Goal: Transaction & Acquisition: Subscribe to service/newsletter

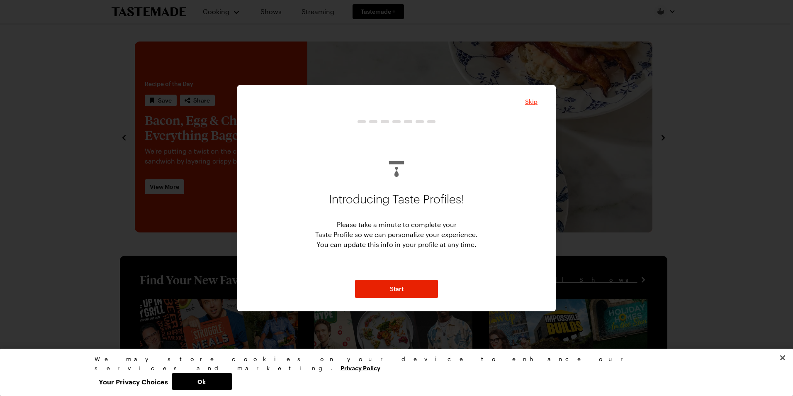
click at [533, 102] on span "Skip" at bounding box center [531, 101] width 12 height 8
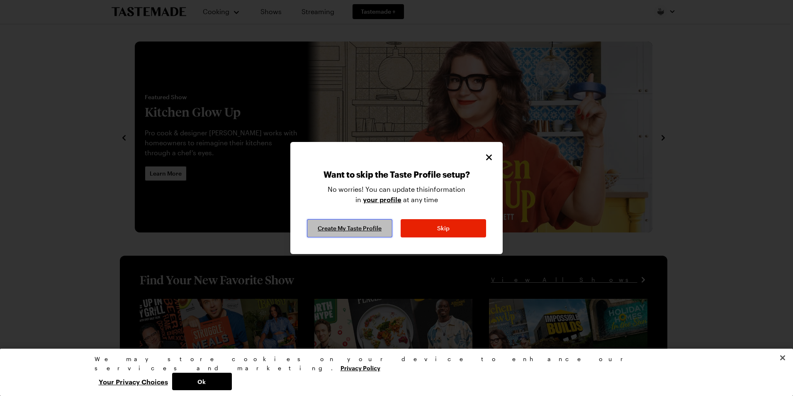
click at [372, 231] on span "Create My Taste Profile" at bounding box center [350, 228] width 64 height 8
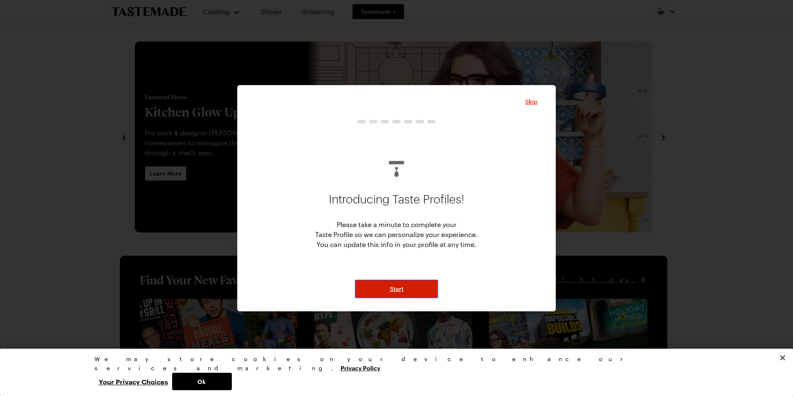
click at [413, 289] on button "Start" at bounding box center [396, 288] width 83 height 18
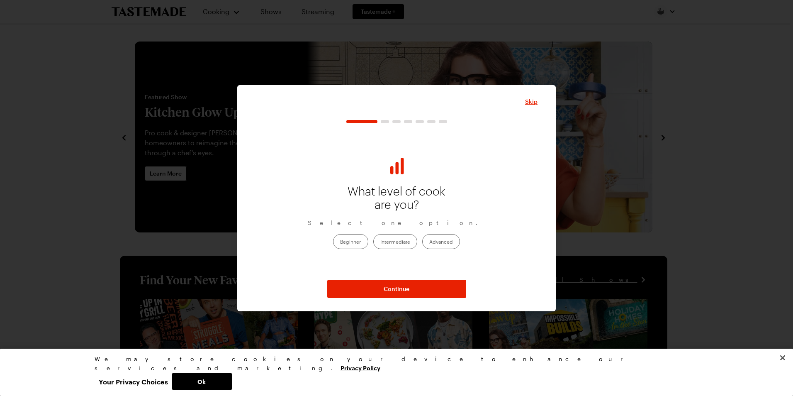
click at [396, 242] on label "Intermediate" at bounding box center [395, 241] width 44 height 15
click at [380, 242] on input "Intermediate" at bounding box center [380, 242] width 0 height 0
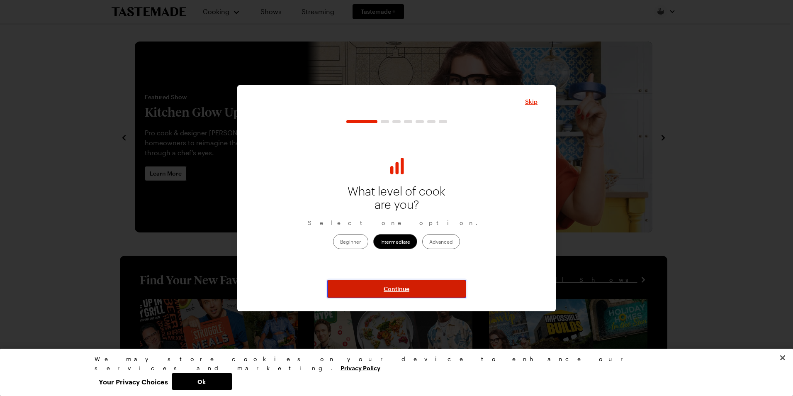
click at [410, 286] on button "Continue" at bounding box center [396, 288] width 139 height 18
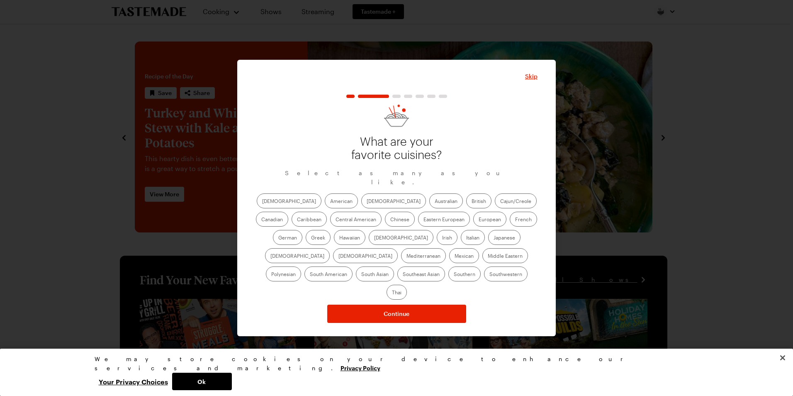
click at [407, 284] on label "Thai" at bounding box center [396, 291] width 20 height 15
click at [392, 293] on input "Thai" at bounding box center [392, 293] width 0 height 0
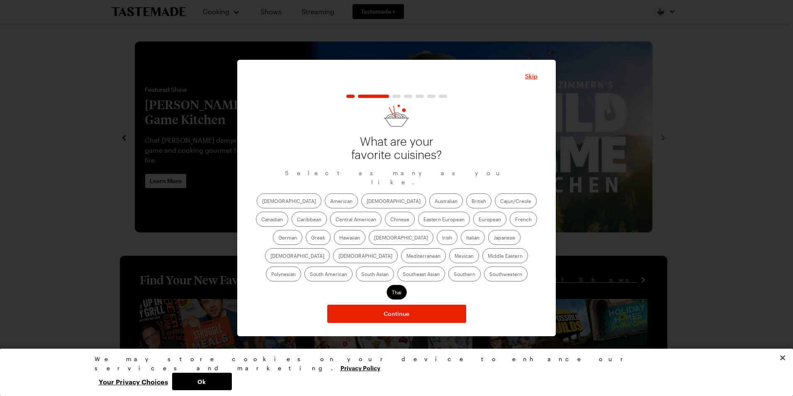
click at [273, 206] on label "[DEMOGRAPHIC_DATA]" at bounding box center [289, 200] width 65 height 15
click at [262, 201] on input "[DEMOGRAPHIC_DATA]" at bounding box center [262, 201] width 0 height 0
click at [495, 205] on label "Cajun/Creole" at bounding box center [516, 200] width 42 height 15
click at [500, 201] on input "Cajun/Creole" at bounding box center [500, 201] width 0 height 0
click at [327, 211] on label "Caribbean" at bounding box center [308, 218] width 35 height 15
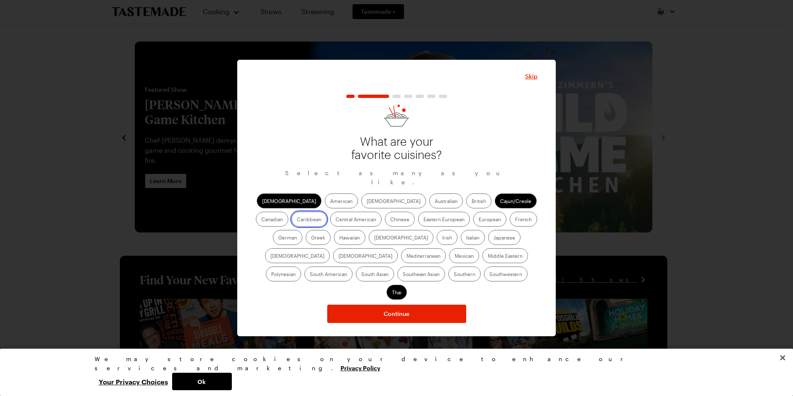
click at [297, 220] on input "Caribbean" at bounding box center [297, 220] width 0 height 0
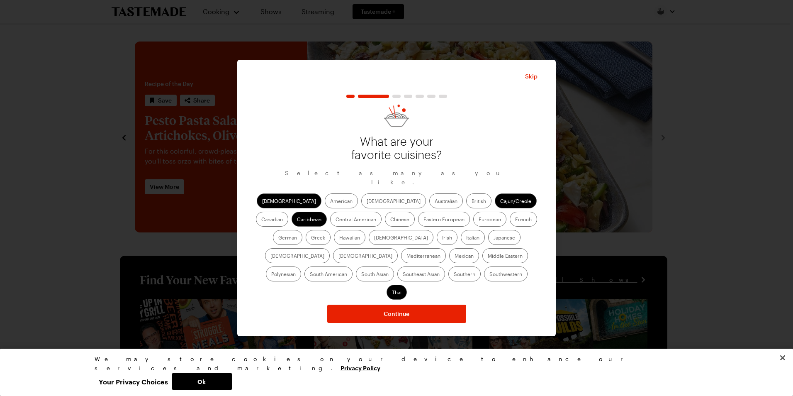
click at [369, 243] on label "[DEMOGRAPHIC_DATA]" at bounding box center [401, 237] width 65 height 15
click at [374, 238] on input "[DEMOGRAPHIC_DATA]" at bounding box center [374, 238] width 0 height 0
click at [461, 241] on label "Italian" at bounding box center [473, 237] width 24 height 15
click at [466, 238] on input "Italian" at bounding box center [466, 238] width 0 height 0
click at [330, 248] on label "[DEMOGRAPHIC_DATA]" at bounding box center [297, 255] width 65 height 15
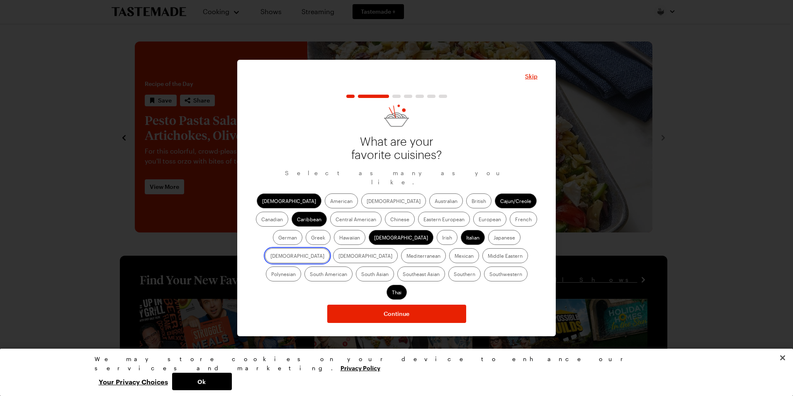
click at [270, 256] on input "[DEMOGRAPHIC_DATA]" at bounding box center [270, 256] width 0 height 0
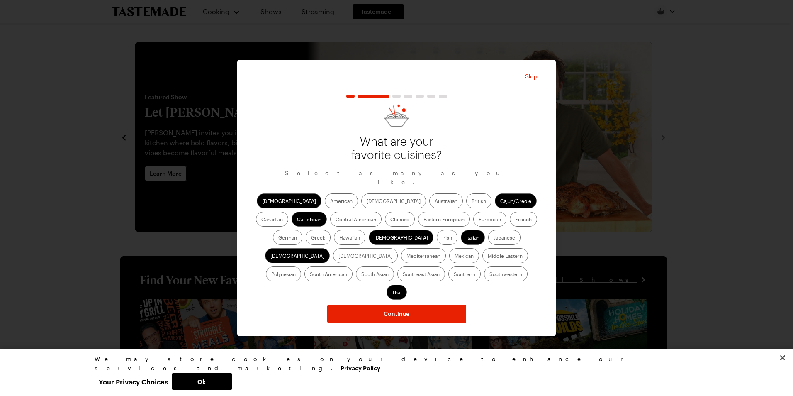
click at [482, 263] on label "Middle Eastern" at bounding box center [505, 255] width 46 height 15
click at [488, 256] on Eastern "Middle Eastern" at bounding box center [488, 256] width 0 height 0
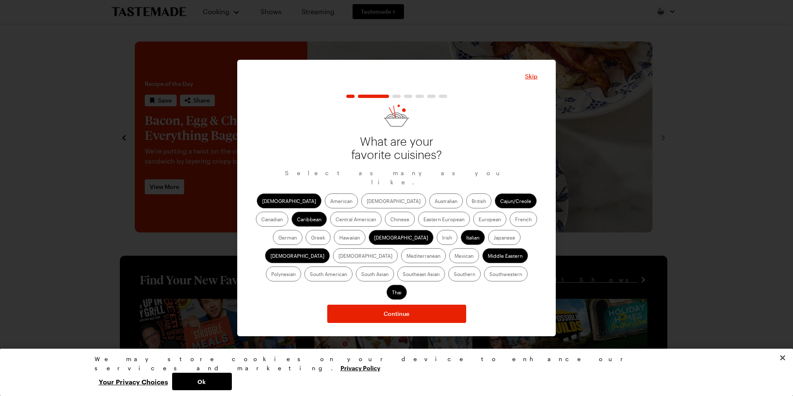
click at [394, 266] on label "South Asian" at bounding box center [375, 273] width 38 height 15
click at [361, 274] on Asian "South Asian" at bounding box center [361, 274] width 0 height 0
click at [448, 281] on label "Southern" at bounding box center [464, 273] width 32 height 15
click at [454, 274] on input "Southern" at bounding box center [454, 274] width 0 height 0
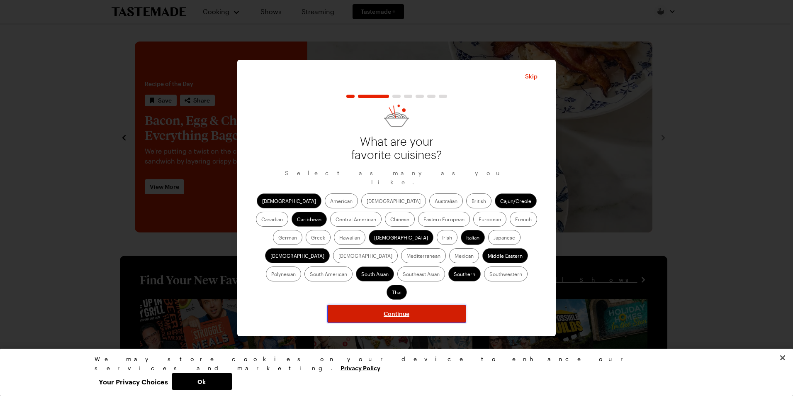
click at [399, 309] on span "Continue" at bounding box center [397, 313] width 26 height 8
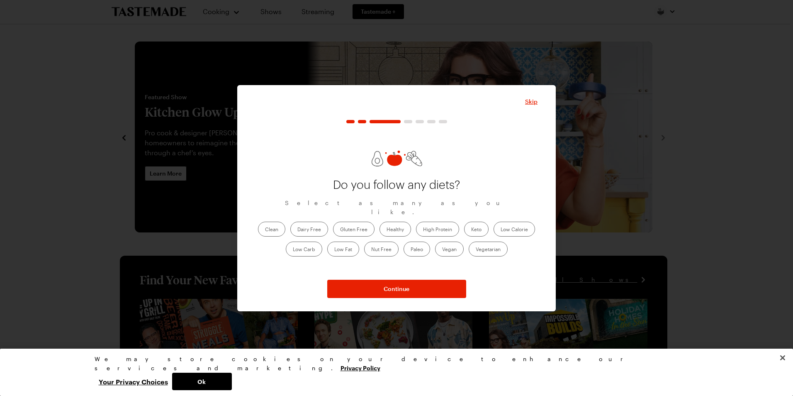
click at [270, 226] on label "Clean" at bounding box center [271, 228] width 27 height 15
click at [265, 230] on input "Clean" at bounding box center [265, 230] width 0 height 0
click at [437, 223] on label "High Protein" at bounding box center [437, 228] width 43 height 15
click at [423, 230] on Protein "High Protein" at bounding box center [423, 230] width 0 height 0
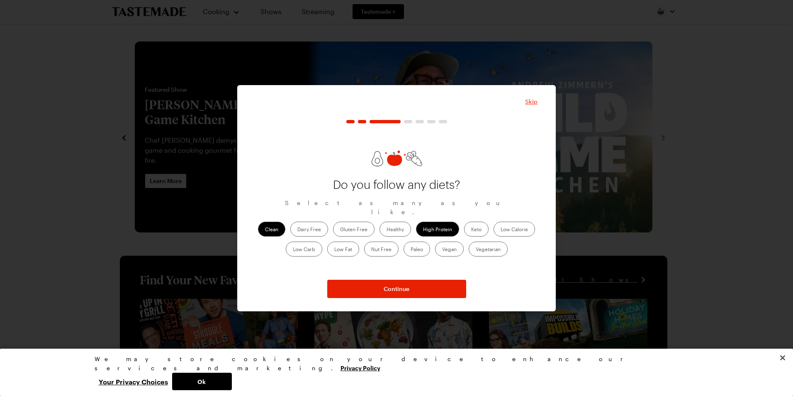
click at [532, 102] on span "Skip" at bounding box center [531, 101] width 12 height 8
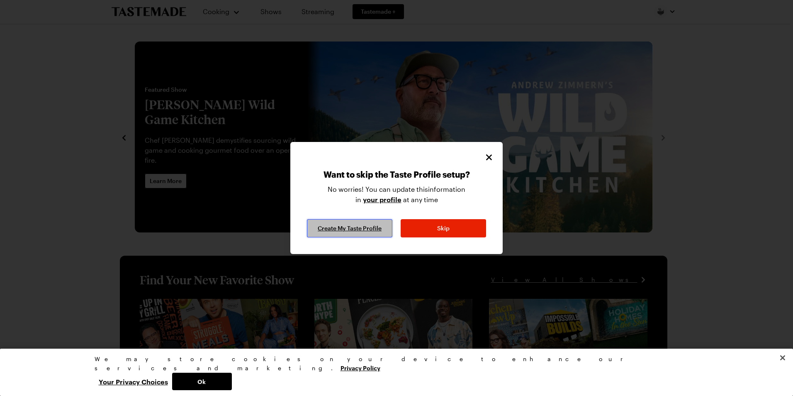
click at [364, 227] on span "Create My Taste Profile" at bounding box center [350, 228] width 64 height 8
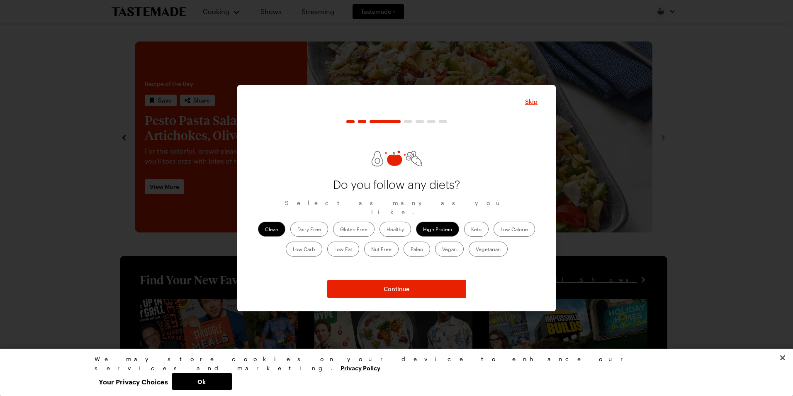
click at [271, 226] on label "Clean" at bounding box center [271, 228] width 27 height 15
click at [265, 230] on input "Clean" at bounding box center [265, 230] width 0 height 0
click at [423, 226] on label "High Protein" at bounding box center [437, 228] width 43 height 15
click at [423, 230] on Protein "High Protein" at bounding box center [423, 230] width 0 height 0
click at [273, 226] on label "Clean" at bounding box center [271, 228] width 27 height 15
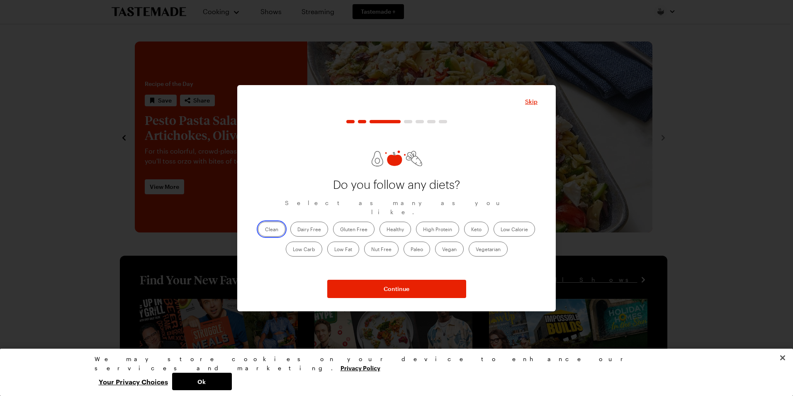
click at [265, 230] on input "Clean" at bounding box center [265, 230] width 0 height 0
click at [353, 226] on label "Gluten Free" at bounding box center [353, 228] width 41 height 15
click at [340, 230] on Free "Gluten Free" at bounding box center [340, 230] width 0 height 0
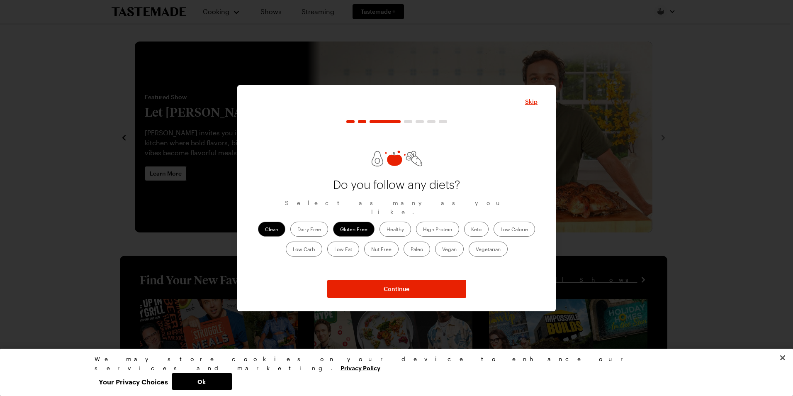
click at [395, 226] on label "Healthy" at bounding box center [395, 228] width 32 height 15
click at [386, 230] on input "Healthy" at bounding box center [386, 230] width 0 height 0
click at [430, 226] on label "High Protein" at bounding box center [437, 228] width 43 height 15
click at [423, 230] on Protein "High Protein" at bounding box center [423, 230] width 0 height 0
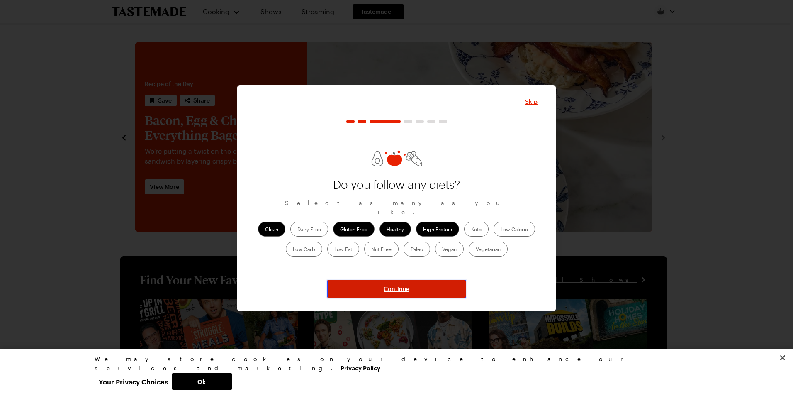
click at [412, 286] on button "Continue" at bounding box center [396, 288] width 139 height 18
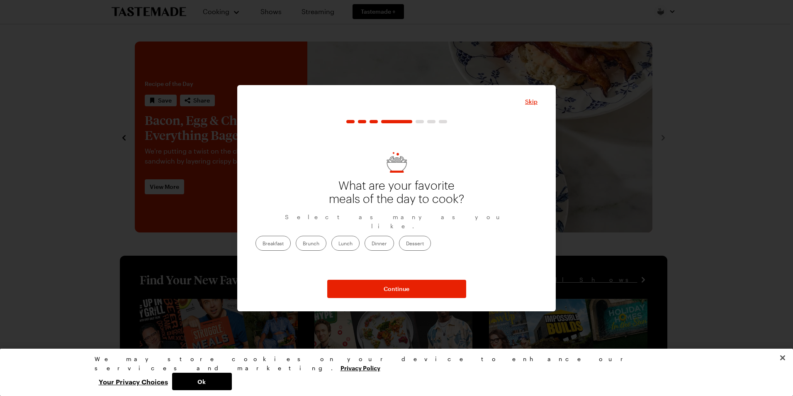
click at [291, 238] on label "Breakfast" at bounding box center [272, 242] width 35 height 15
click at [262, 244] on input "Breakfast" at bounding box center [262, 244] width 0 height 0
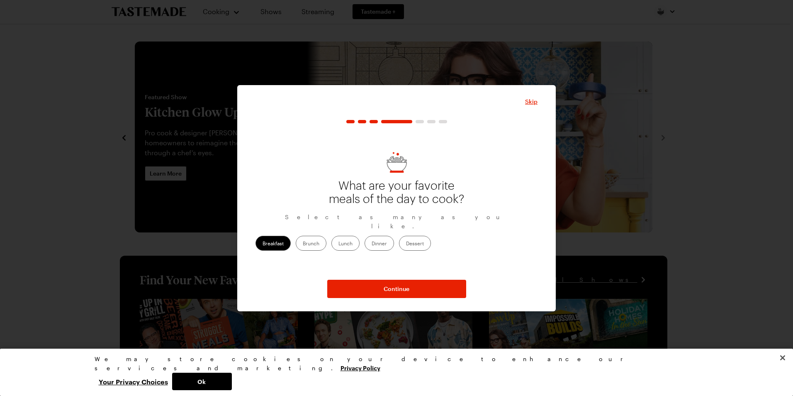
click at [326, 240] on label "Brunch" at bounding box center [311, 242] width 31 height 15
click at [303, 244] on input "Brunch" at bounding box center [303, 244] width 0 height 0
click at [359, 241] on label "Lunch" at bounding box center [345, 242] width 28 height 15
click at [338, 244] on input "Lunch" at bounding box center [338, 244] width 0 height 0
click at [394, 240] on label "Dinner" at bounding box center [378, 242] width 29 height 15
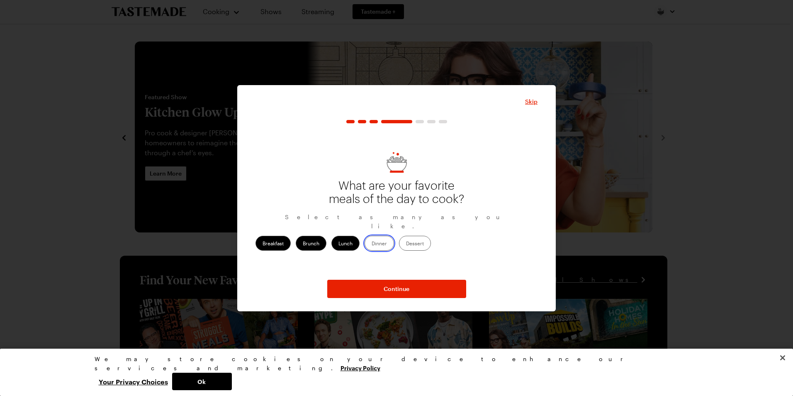
click at [371, 244] on input "Dinner" at bounding box center [371, 244] width 0 height 0
click at [431, 239] on label "Dessert" at bounding box center [415, 242] width 32 height 15
click at [406, 244] on input "Dessert" at bounding box center [406, 244] width 0 height 0
click at [359, 241] on label "Lunch" at bounding box center [345, 242] width 28 height 15
click at [338, 244] on input "Lunch" at bounding box center [338, 244] width 0 height 0
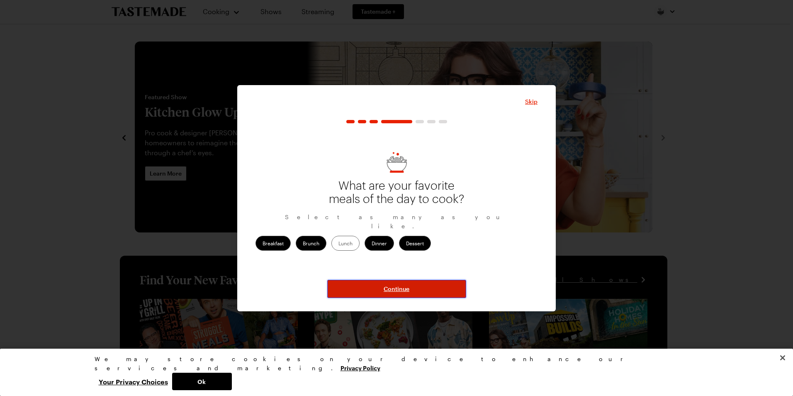
click at [416, 286] on button "Continue" at bounding box center [396, 288] width 139 height 18
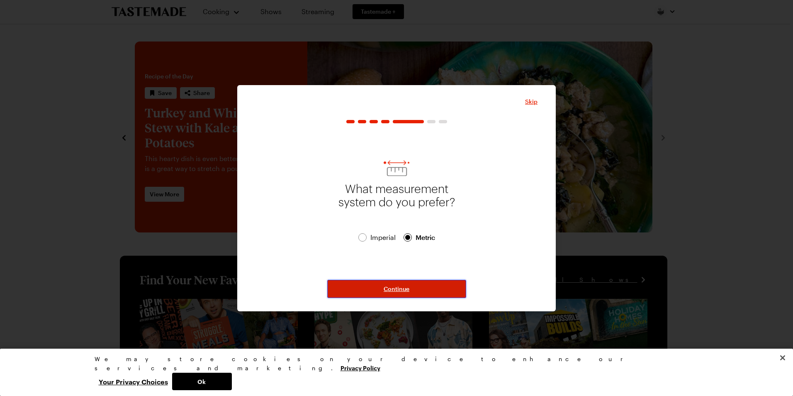
click at [401, 293] on button "Continue" at bounding box center [396, 288] width 139 height 18
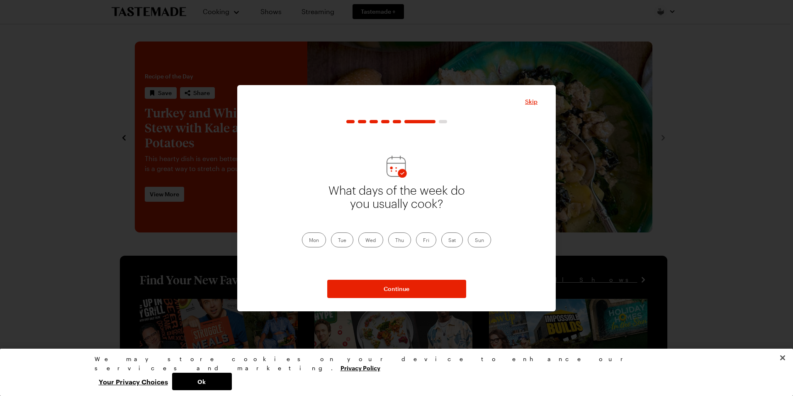
click at [422, 242] on label "Fri" at bounding box center [426, 239] width 20 height 15
click at [423, 240] on input "Fri" at bounding box center [423, 240] width 0 height 0
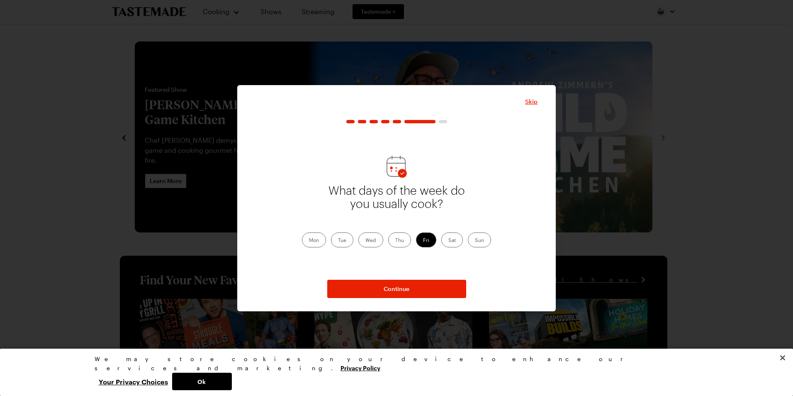
click at [450, 244] on label "Sat" at bounding box center [452, 239] width 22 height 15
click at [448, 240] on input "Sat" at bounding box center [448, 240] width 0 height 0
click at [481, 237] on label "Sun" at bounding box center [479, 239] width 23 height 15
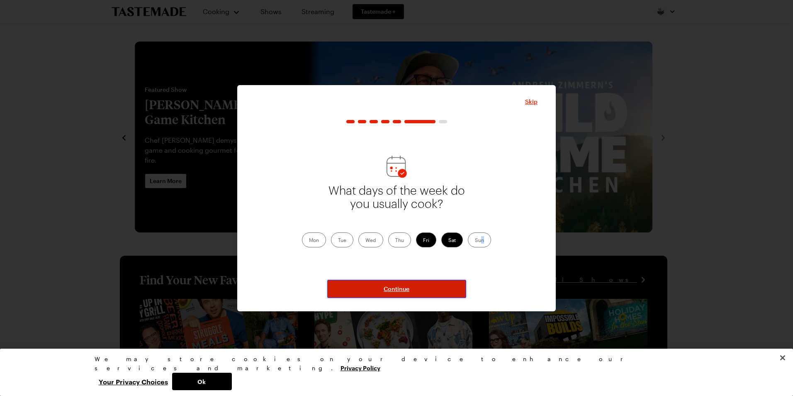
click at [411, 297] on button "Continue" at bounding box center [396, 288] width 139 height 18
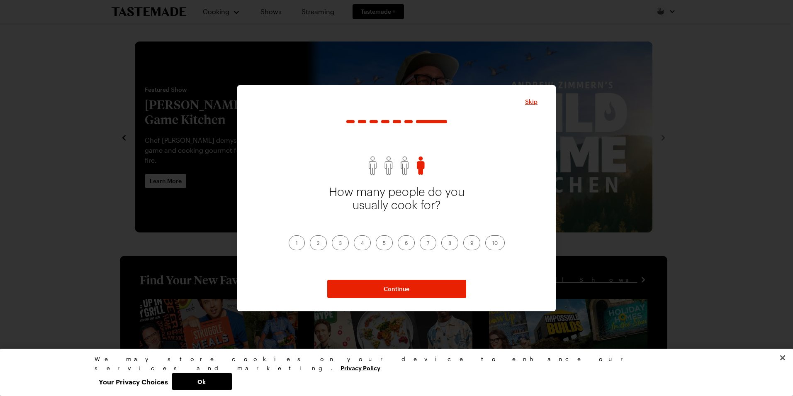
click at [358, 243] on label "4" at bounding box center [362, 242] width 17 height 15
click at [361, 243] on input "4" at bounding box center [361, 243] width 0 height 0
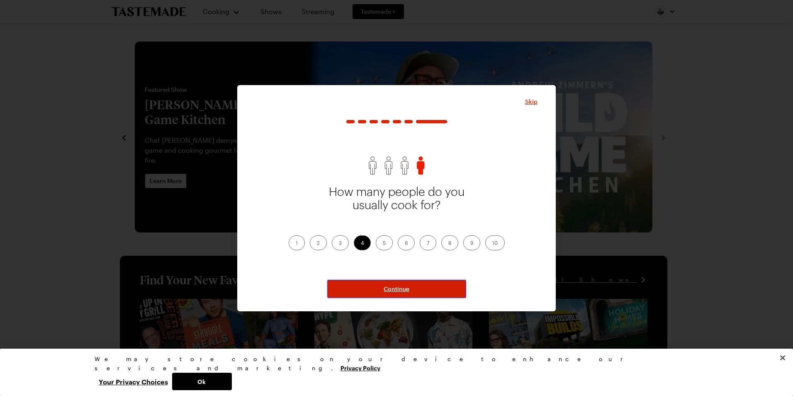
click at [378, 284] on button "Continue" at bounding box center [396, 288] width 139 height 18
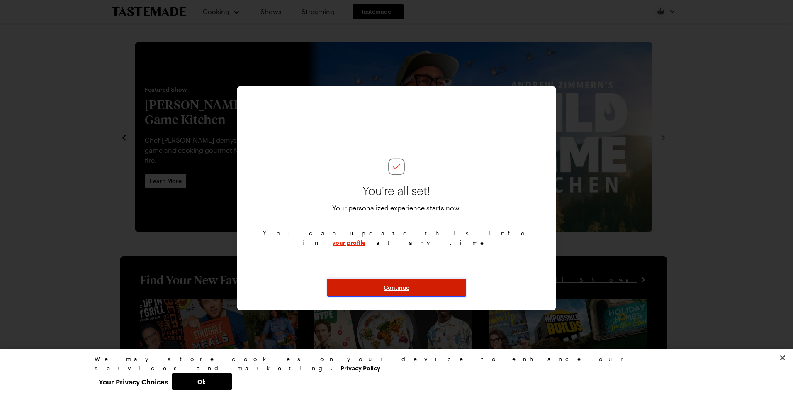
click at [407, 291] on span "Continue" at bounding box center [397, 287] width 26 height 8
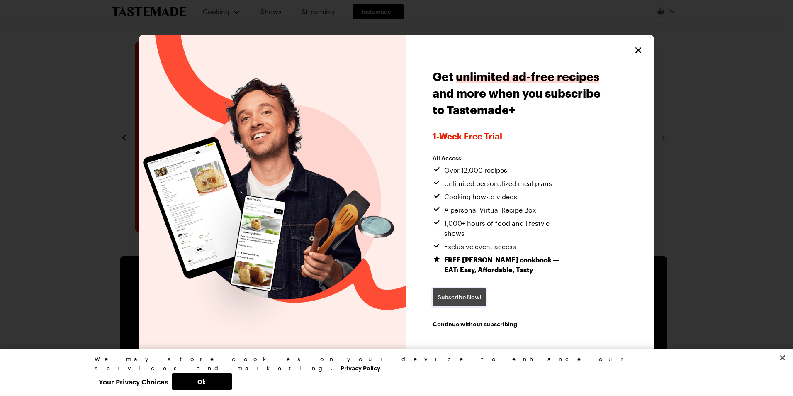
click at [464, 293] on span "Subscribe Now!" at bounding box center [459, 297] width 44 height 8
